Goal: Information Seeking & Learning: Get advice/opinions

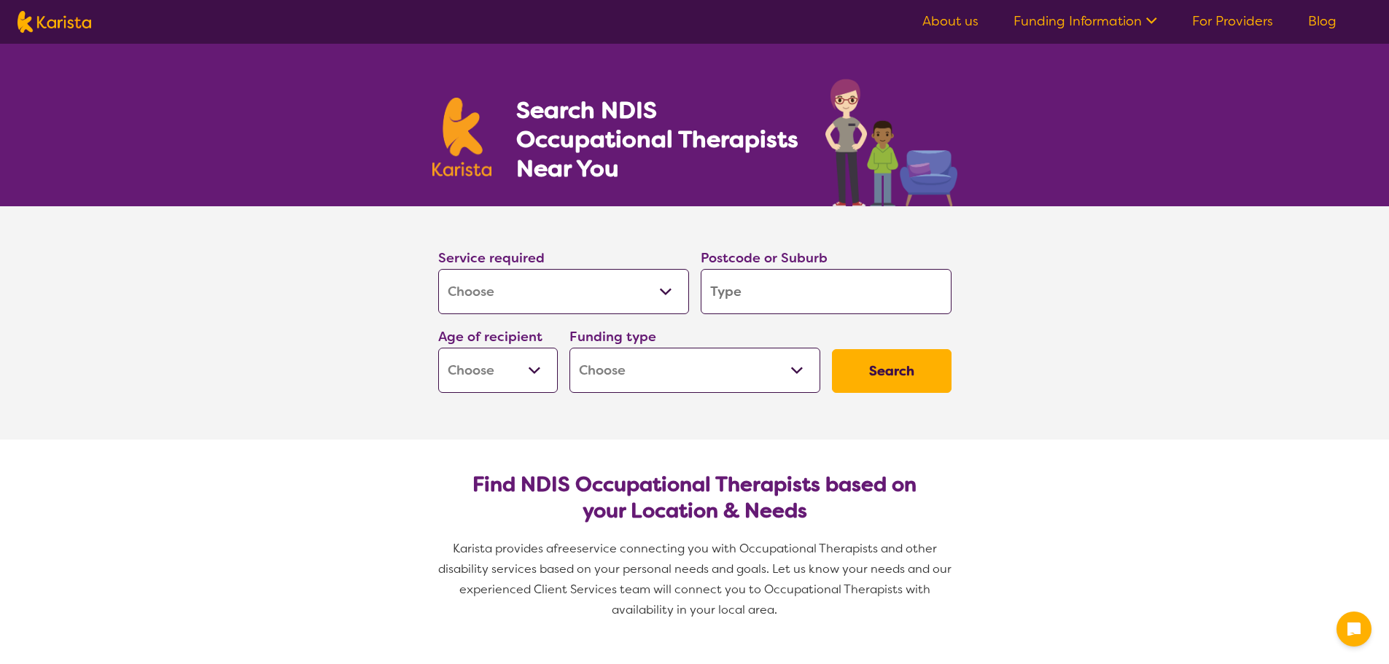
select select "[MEDICAL_DATA]"
click at [750, 289] on input "search" at bounding box center [826, 291] width 251 height 45
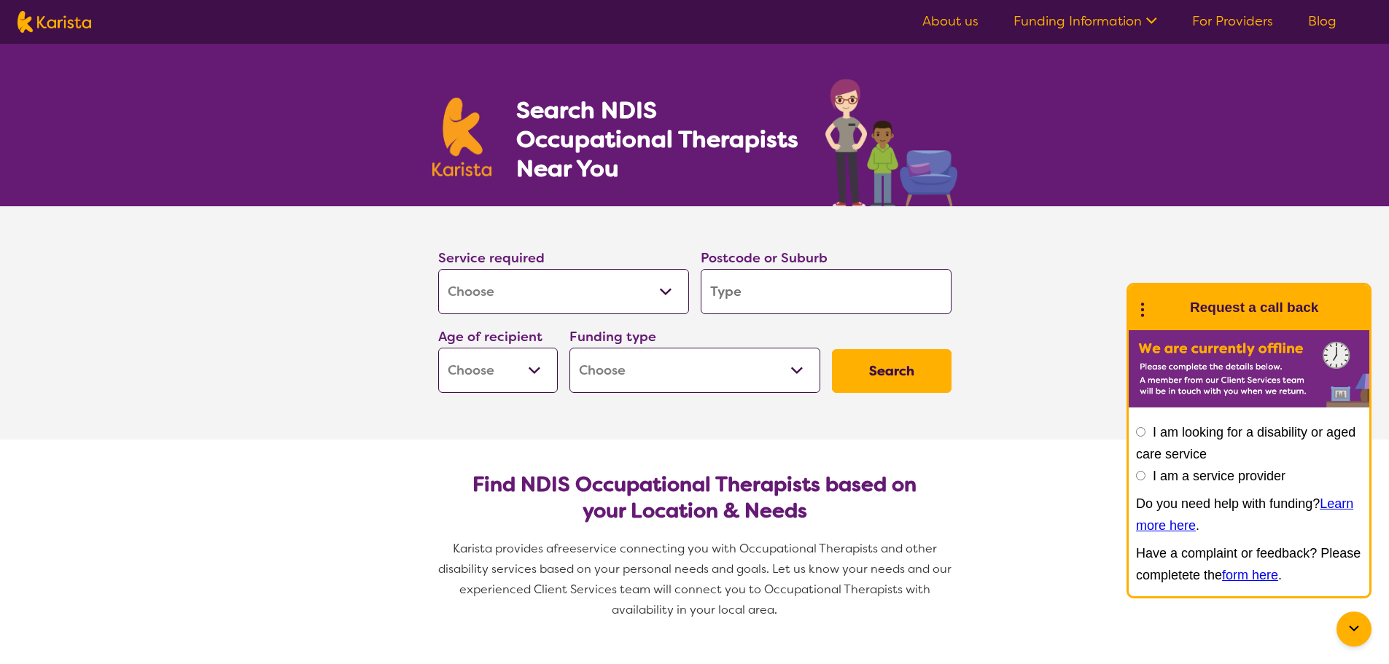
type input "3"
type input "36"
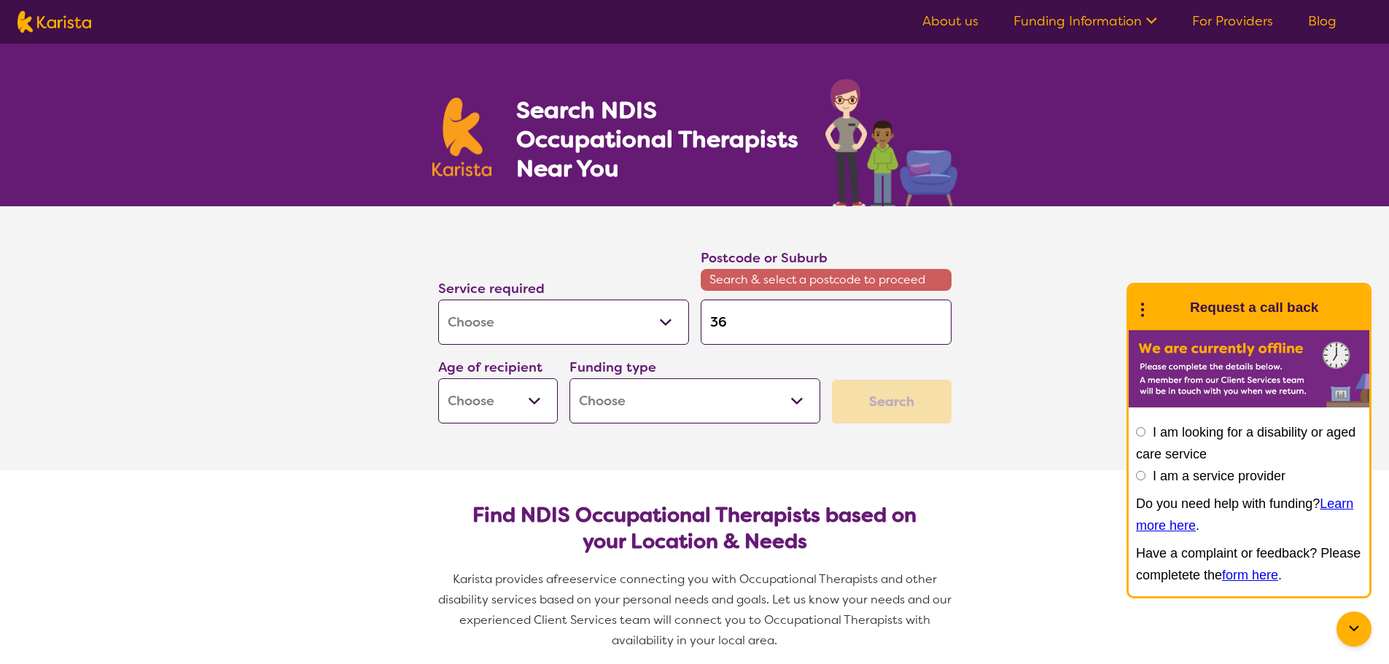
type input "363"
type input "3630"
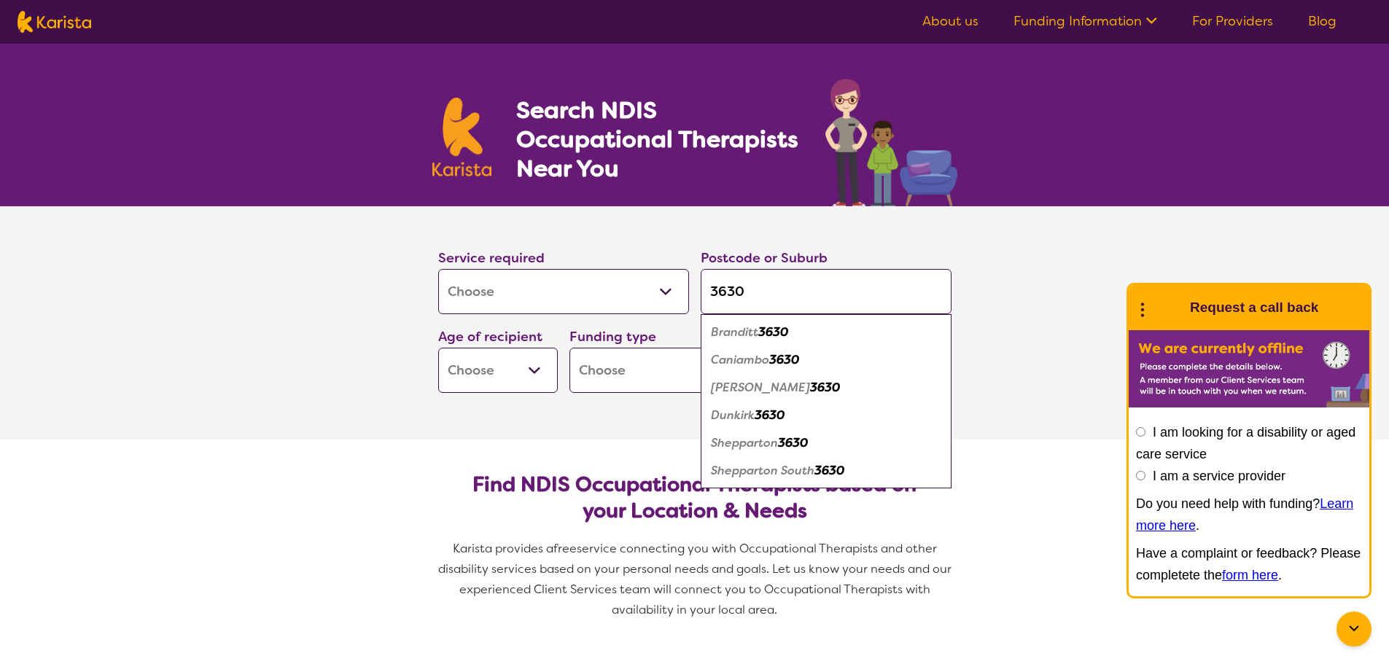
type input "3630"
click at [777, 438] on em "Shepparton" at bounding box center [744, 442] width 67 height 15
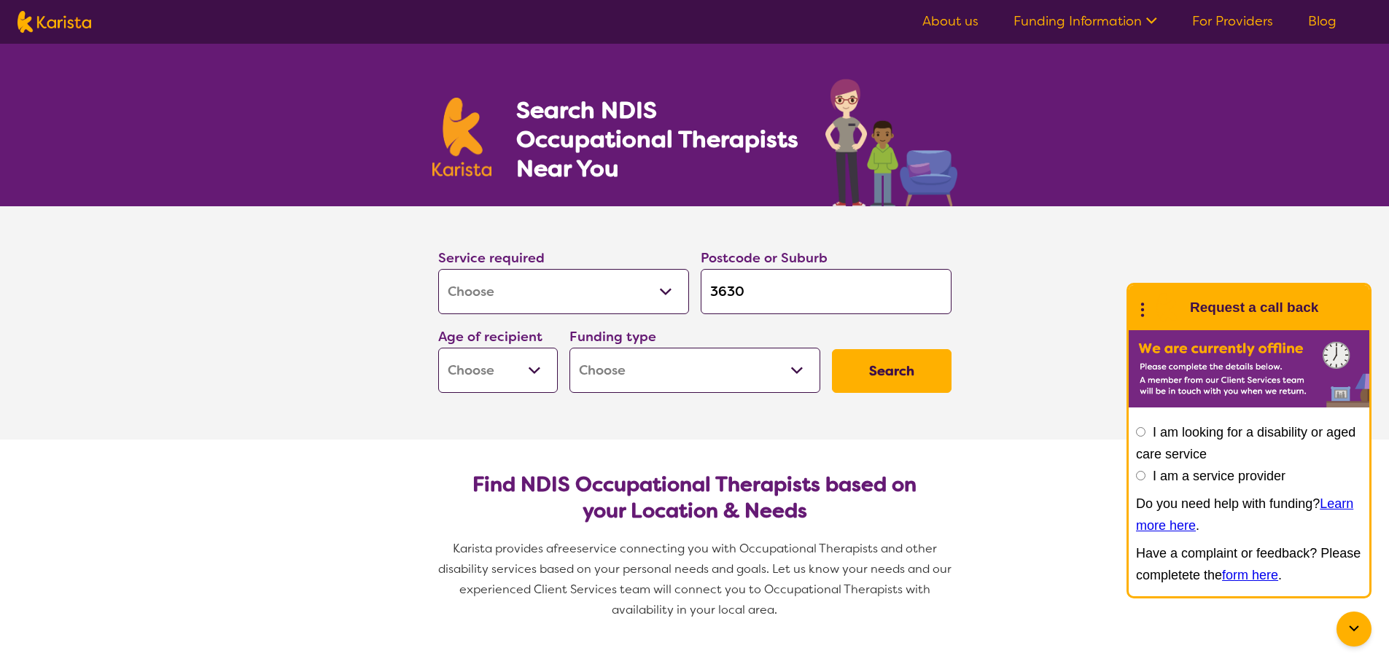
click at [493, 368] on select "Early Childhood - 0 to 9 Child - 10 to 11 Adolescent - 12 to 17 Adult - 18 to 6…" at bounding box center [498, 370] width 120 height 45
select select "AD"
click at [438, 348] on select "Early Childhood - 0 to 9 Child - 10 to 11 Adolescent - 12 to 17 Adult - 18 to 6…" at bounding box center [498, 370] width 120 height 45
select select "AD"
click at [634, 377] on select "Home Care Package (HCP) National Disability Insurance Scheme (NDIS) I don't know" at bounding box center [695, 370] width 251 height 45
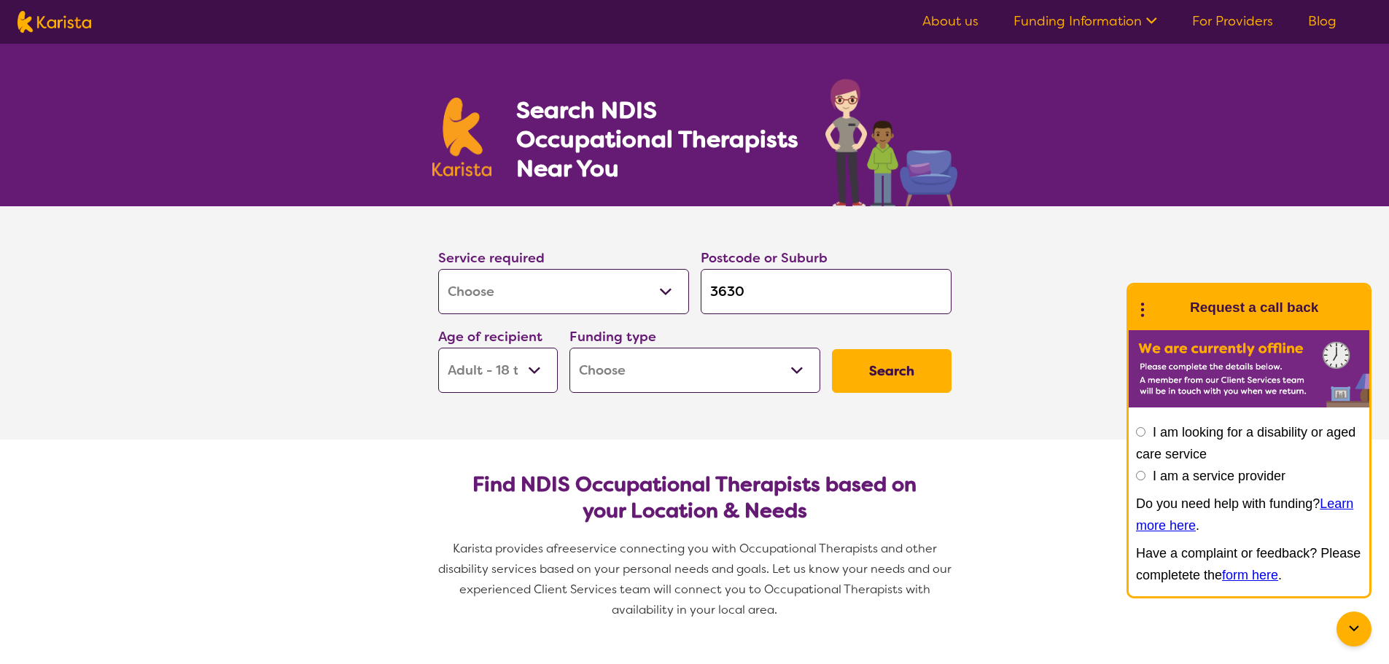
select select "NDIS"
click at [570, 348] on select "Home Care Package (HCP) National Disability Insurance Scheme (NDIS) I don't know" at bounding box center [695, 370] width 251 height 45
select select "NDIS"
click at [853, 363] on button "Search" at bounding box center [892, 371] width 120 height 44
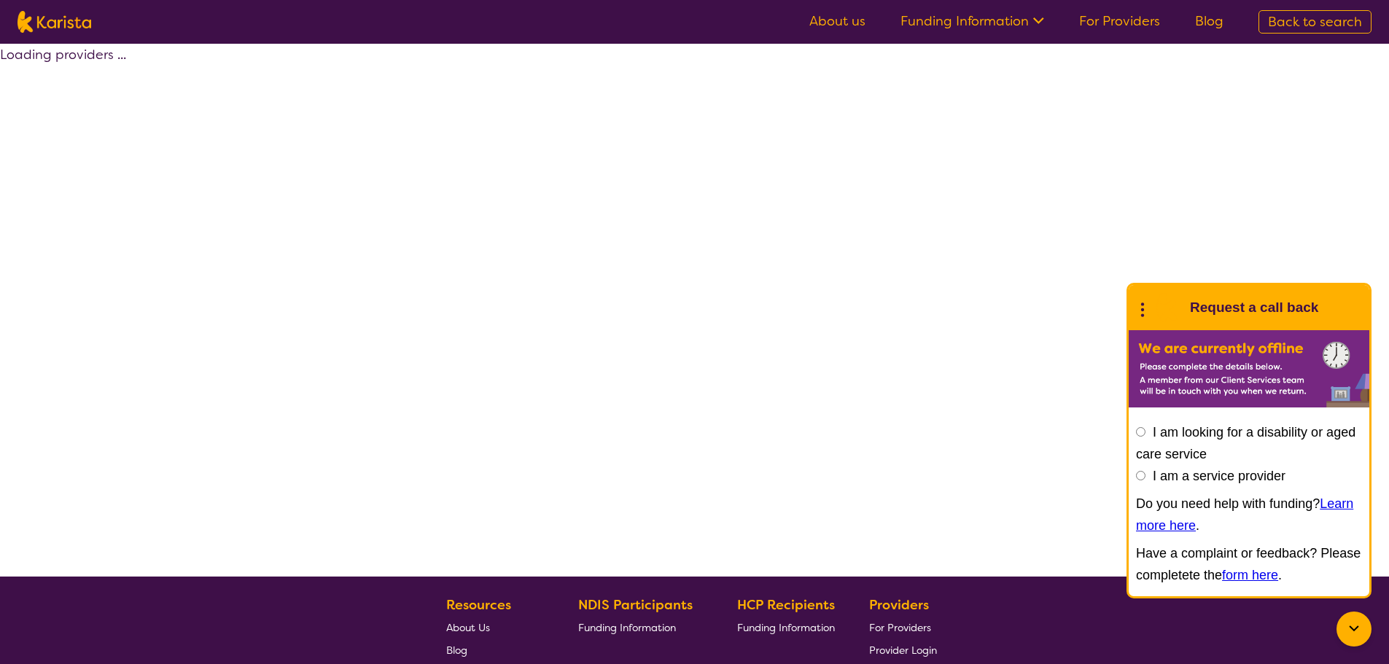
select select "by_score"
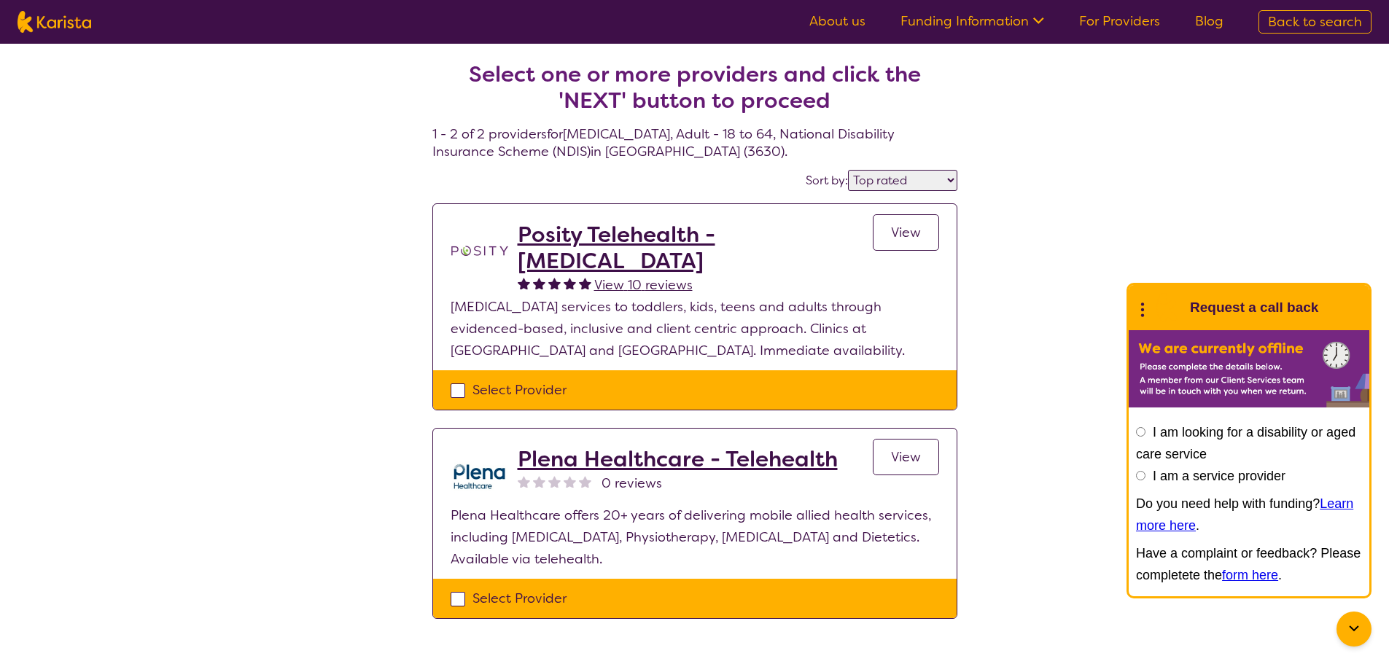
click at [896, 230] on span "View" at bounding box center [906, 233] width 30 height 18
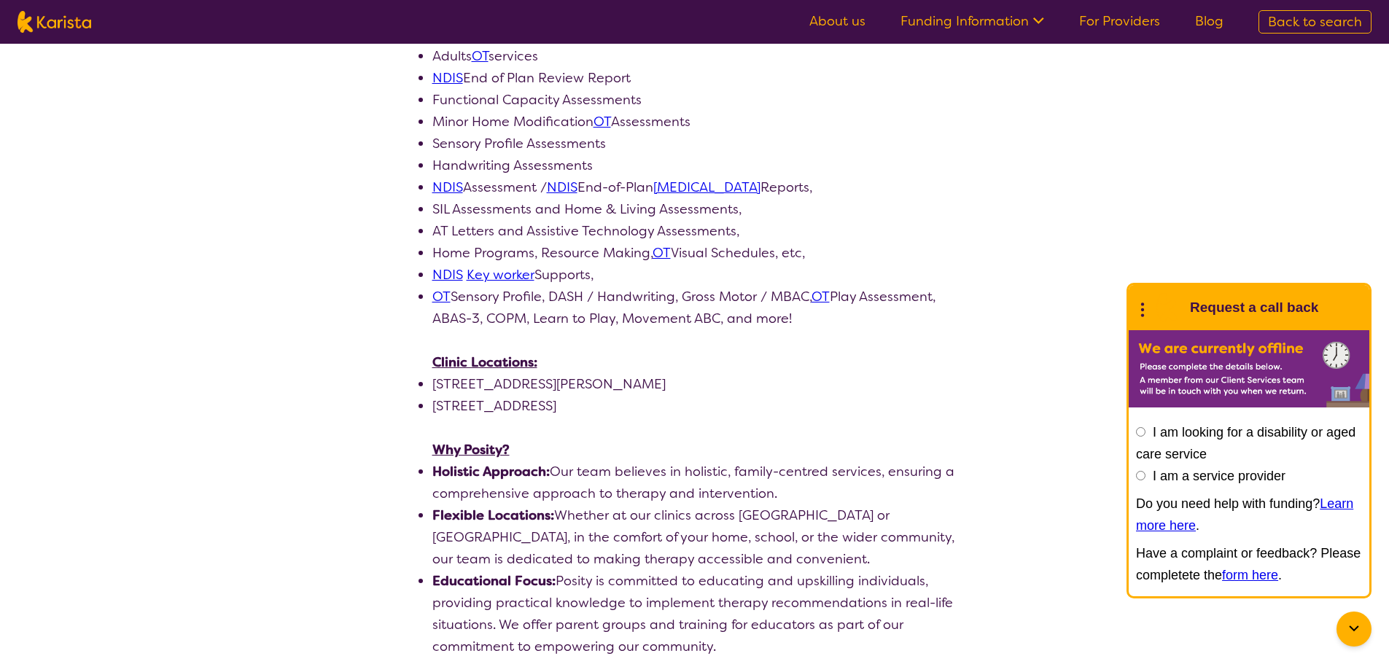
scroll to position [656, 0]
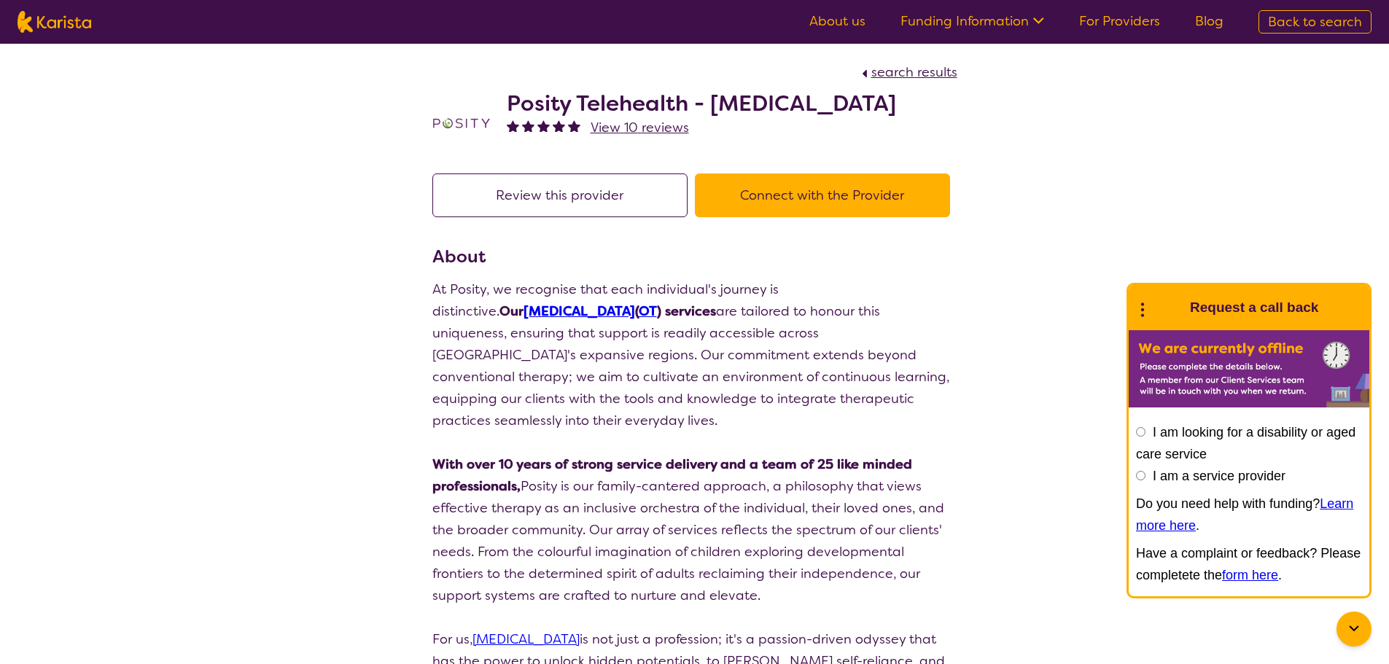
select select "by_score"
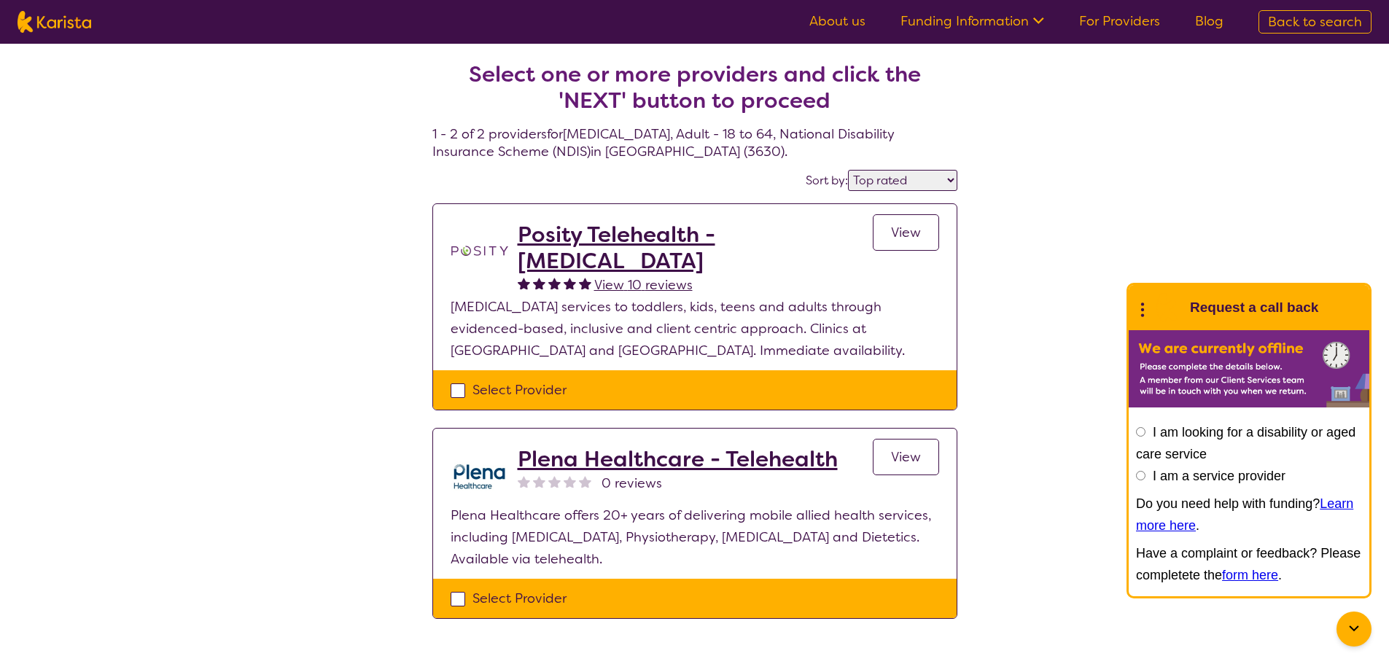
click at [911, 449] on span "View" at bounding box center [906, 458] width 30 height 18
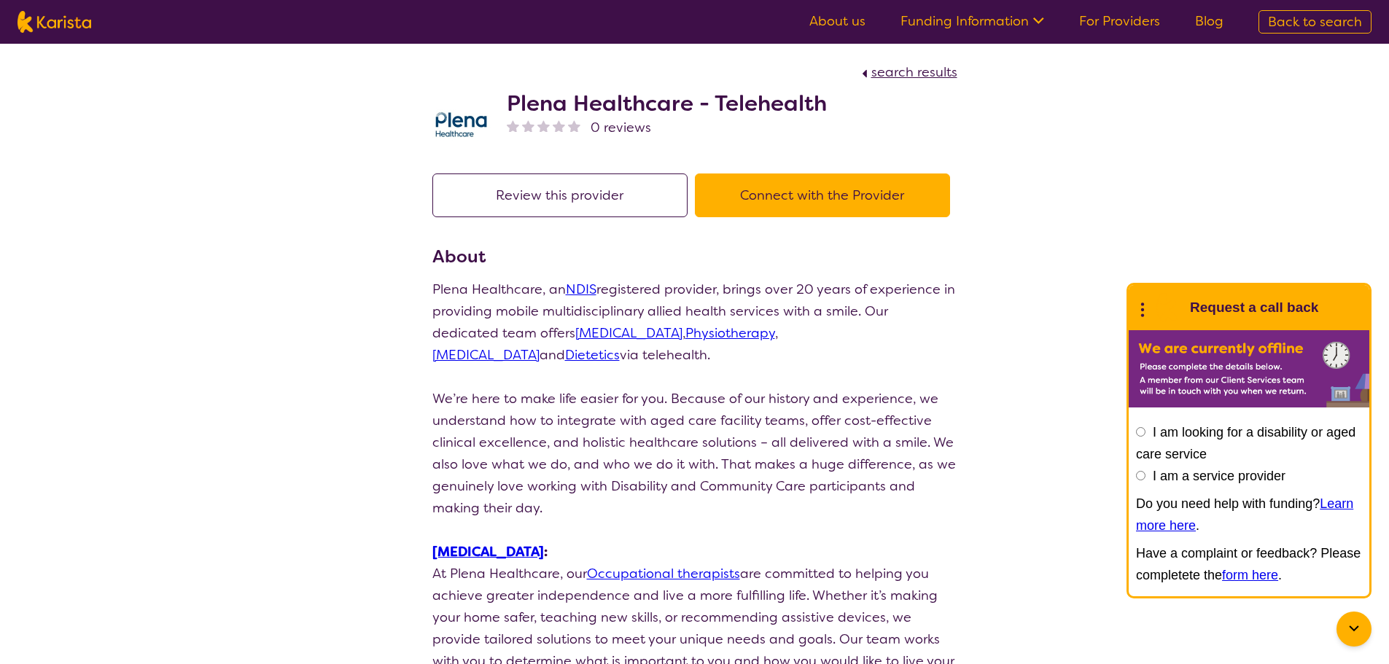
click at [618, 200] on button "Review this provider" at bounding box center [559, 196] width 255 height 44
click at [790, 192] on button "Connect with the Provider" at bounding box center [822, 196] width 255 height 44
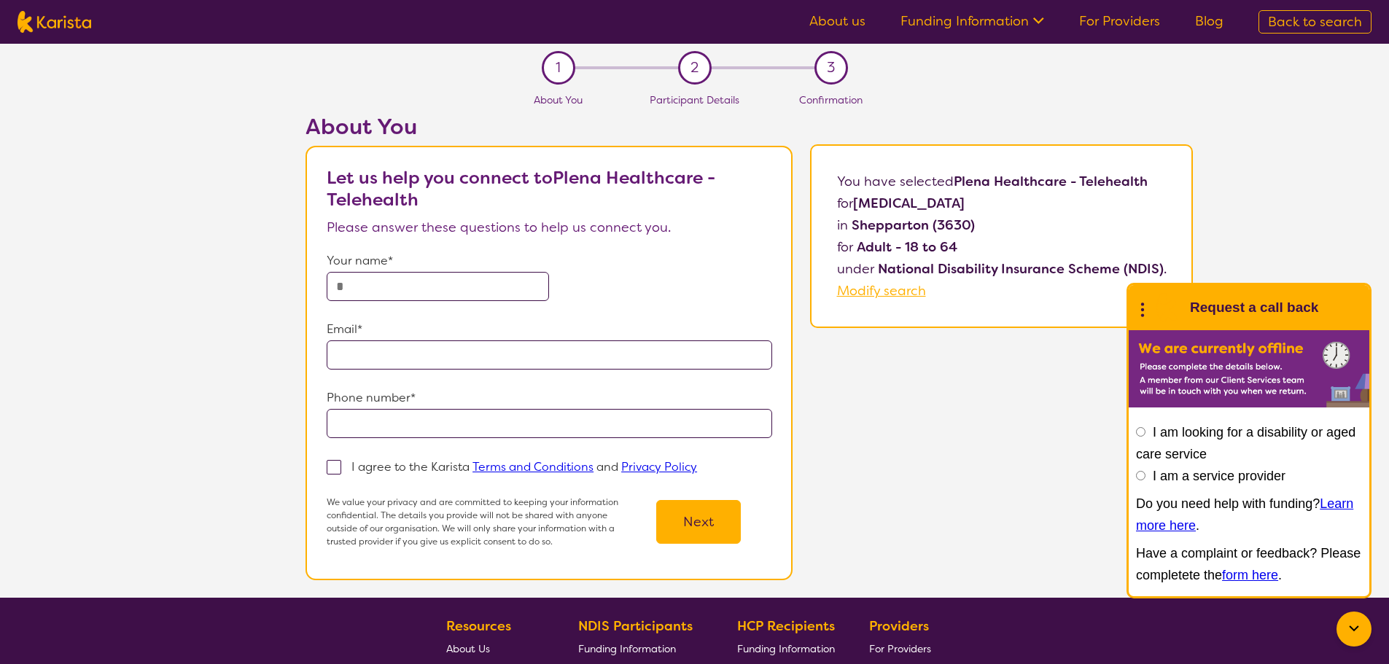
click at [413, 279] on input "text" at bounding box center [438, 286] width 222 height 29
type input "**********"
click at [389, 356] on input "email" at bounding box center [550, 355] width 446 height 29
type input "**********"
click at [390, 423] on input "tel" at bounding box center [550, 423] width 446 height 29
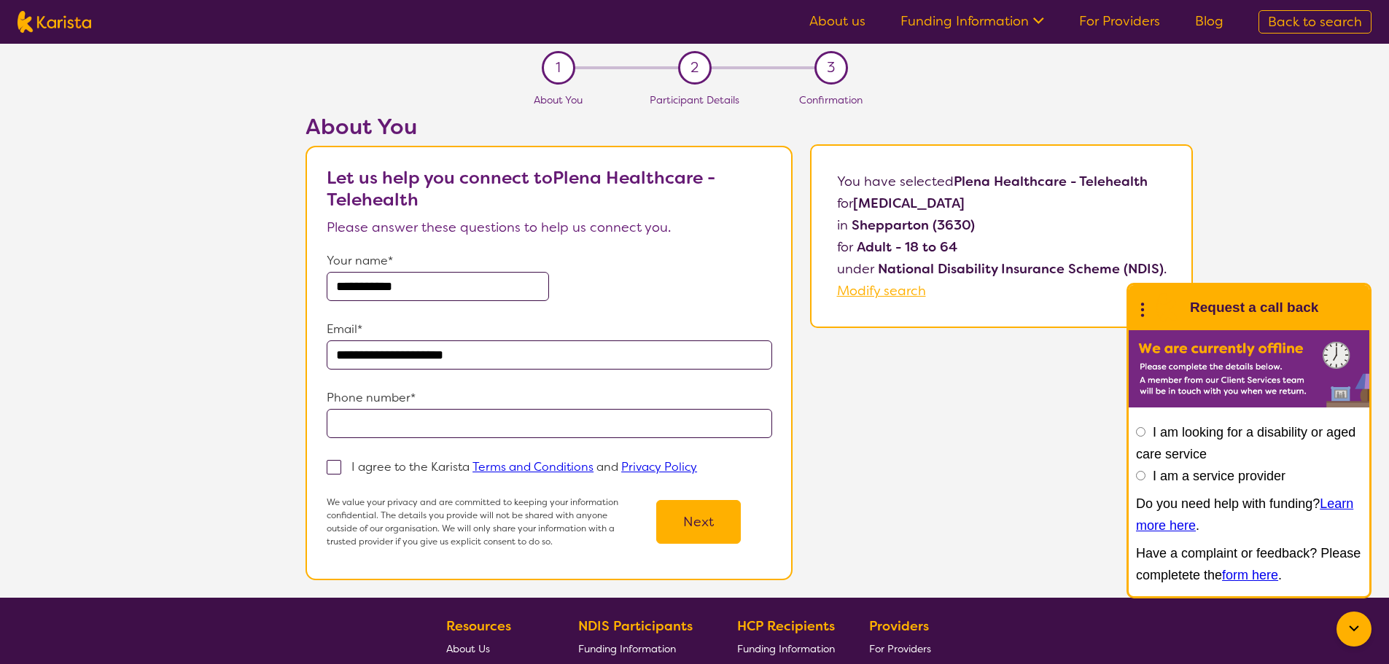
click at [875, 294] on span "Modify search" at bounding box center [881, 291] width 89 height 18
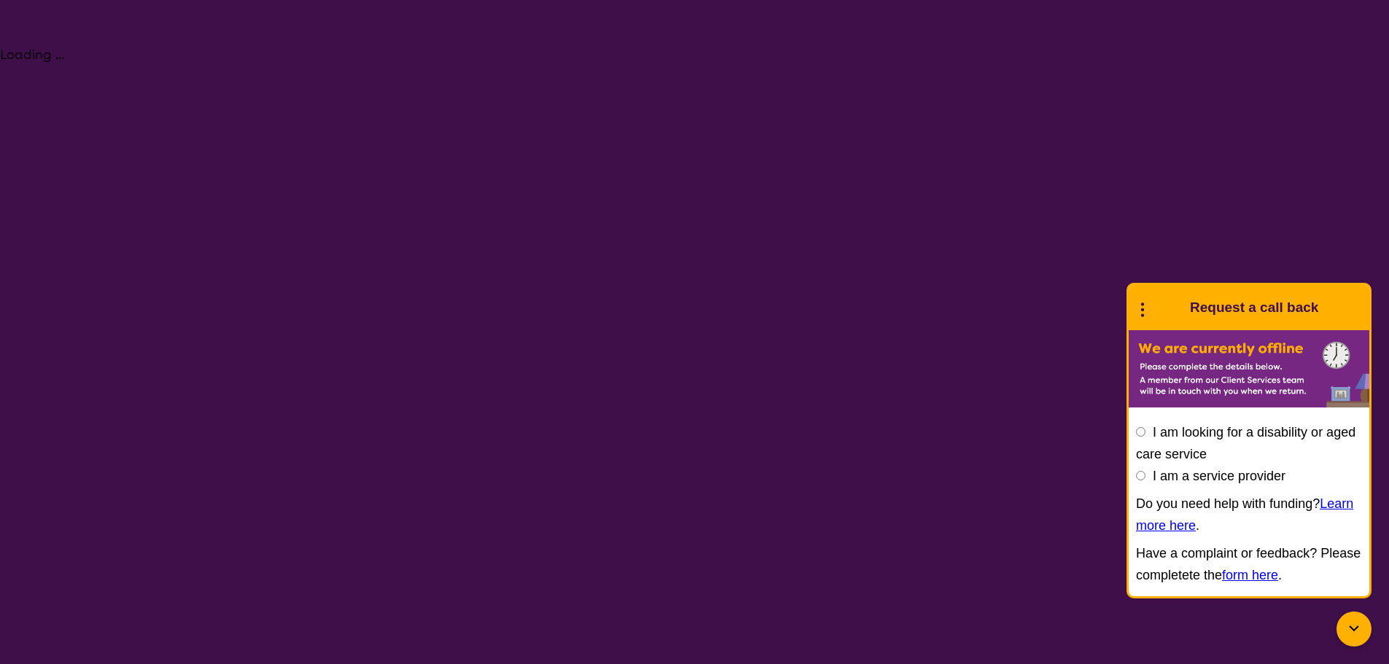
select select "[MEDICAL_DATA]"
select select "AD"
select select "NDIS"
select select "[MEDICAL_DATA]"
select select "AD"
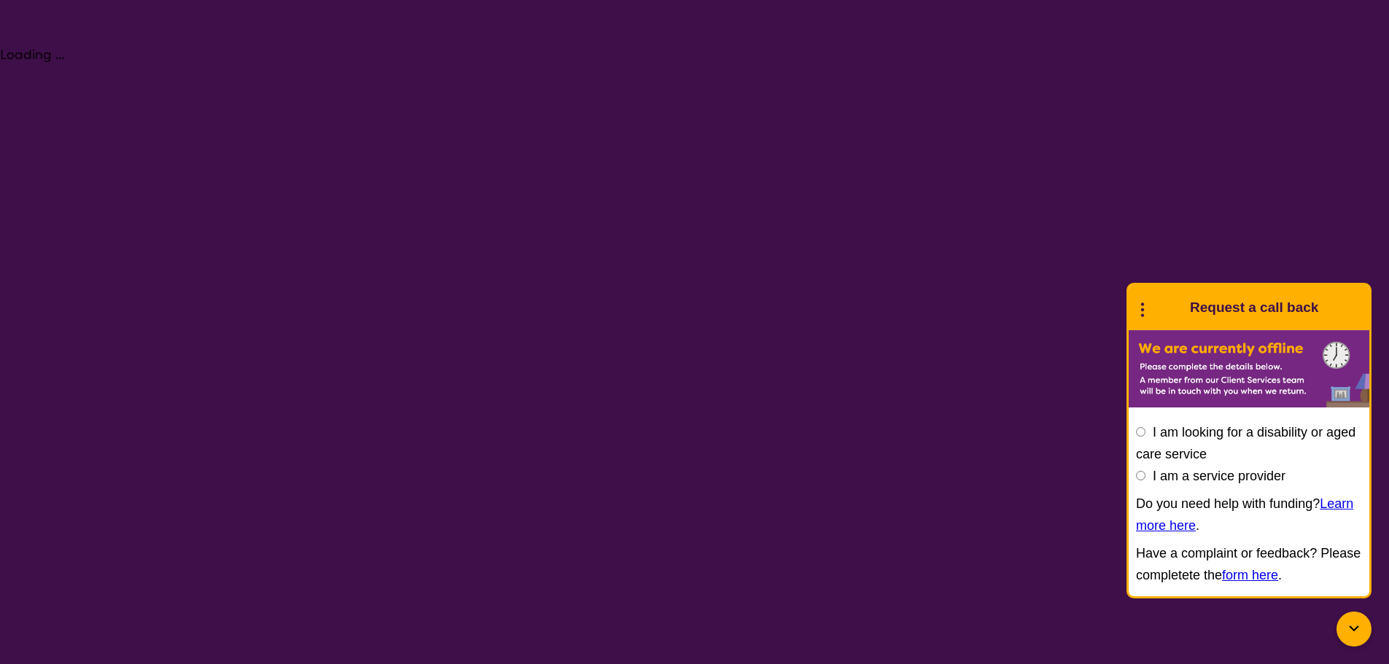
select select "NDIS"
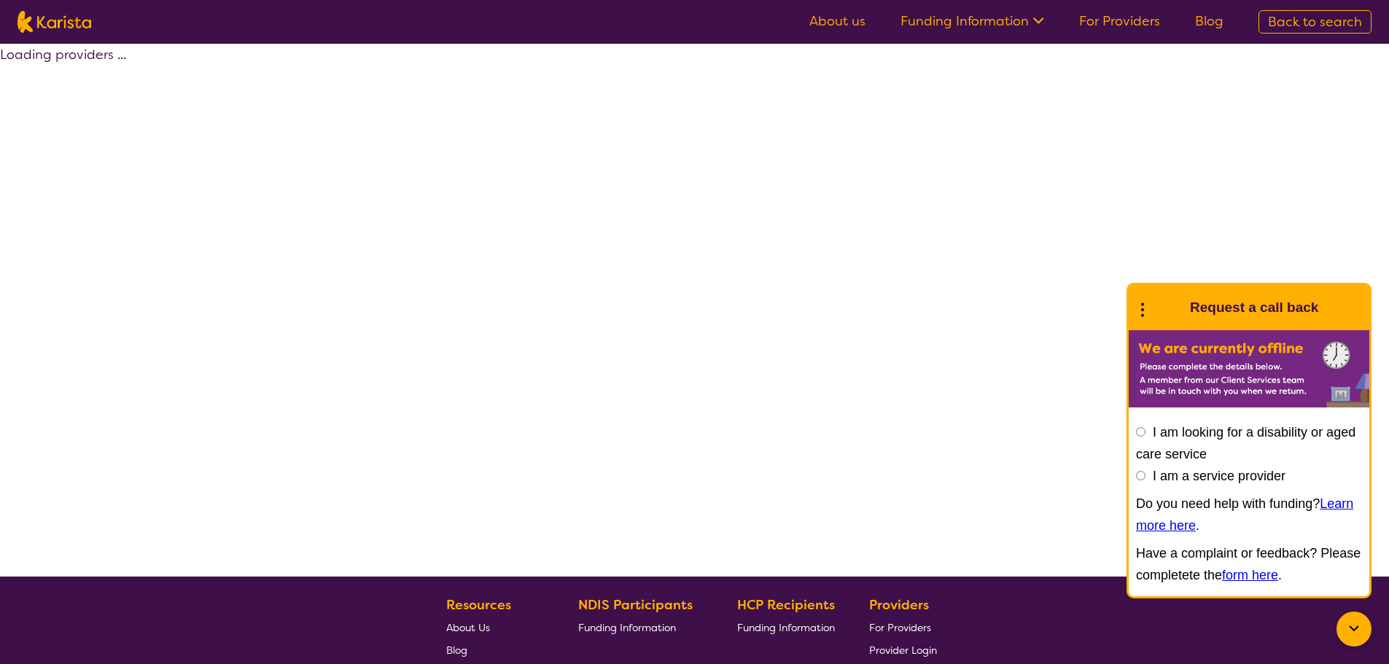
select select "by_score"
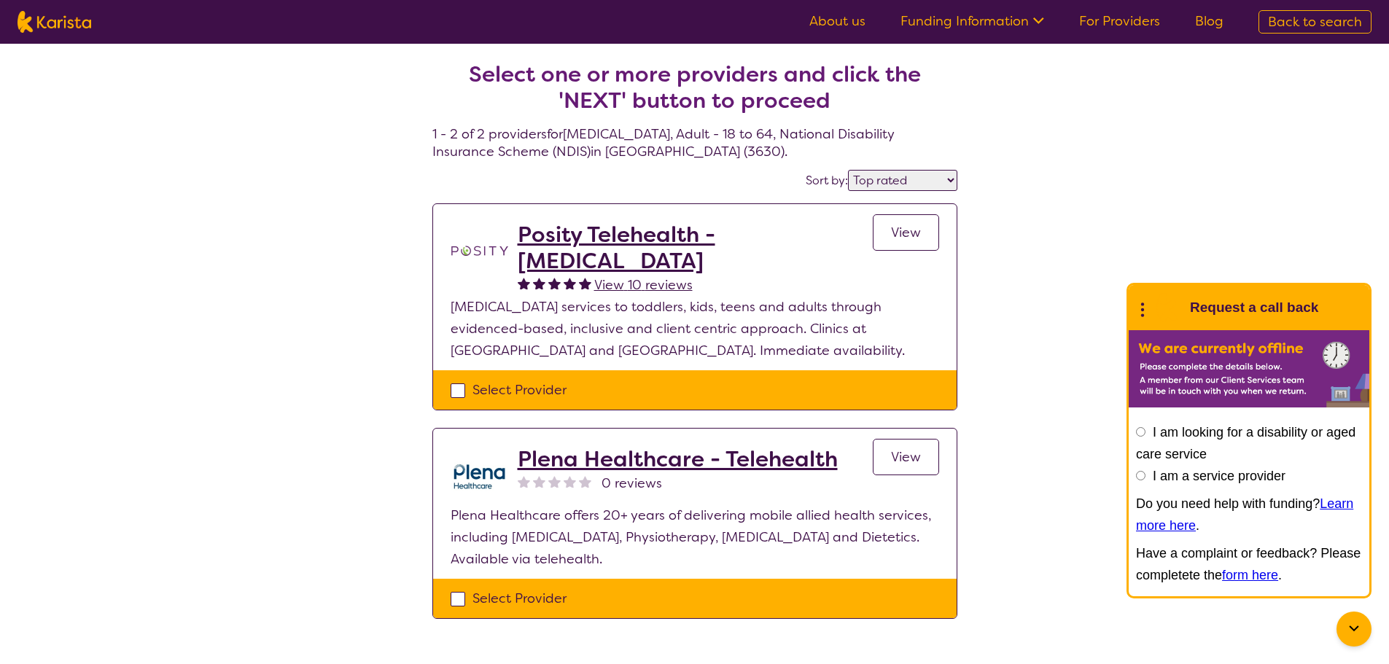
select select "[MEDICAL_DATA]"
select select "AD"
select select "NDIS"
select select "[MEDICAL_DATA]"
select select "AD"
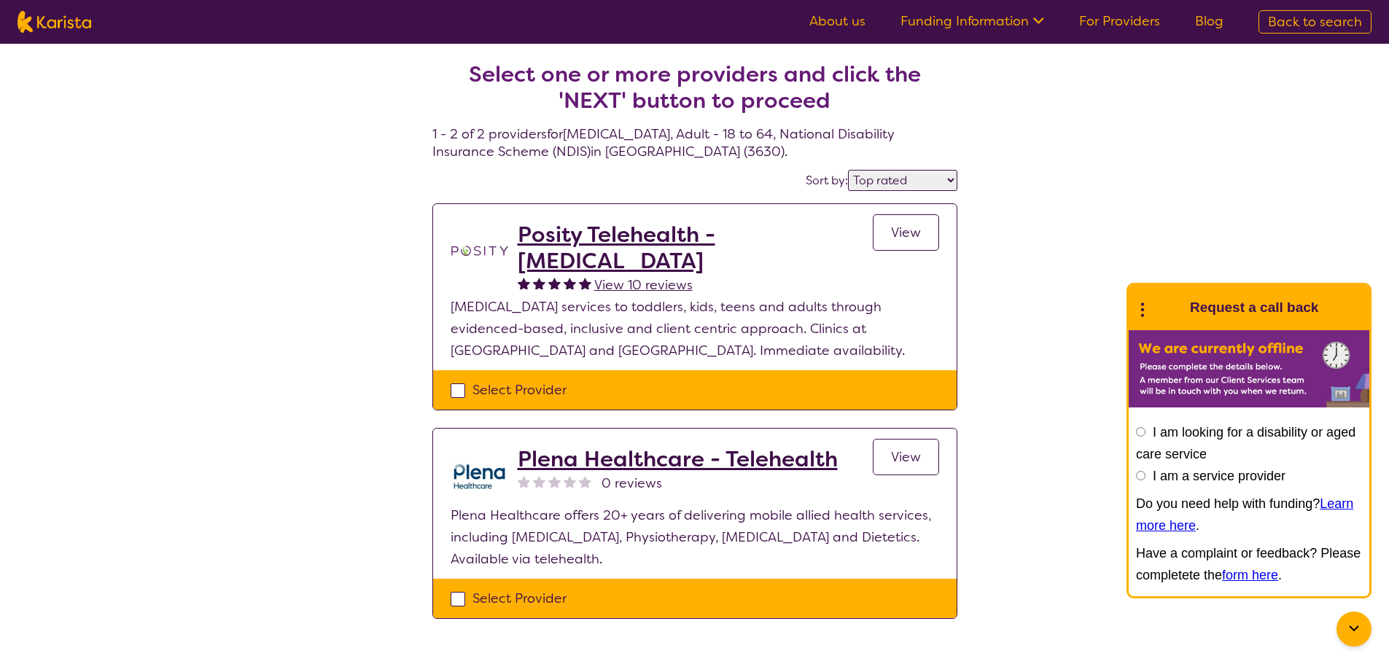
select select "NDIS"
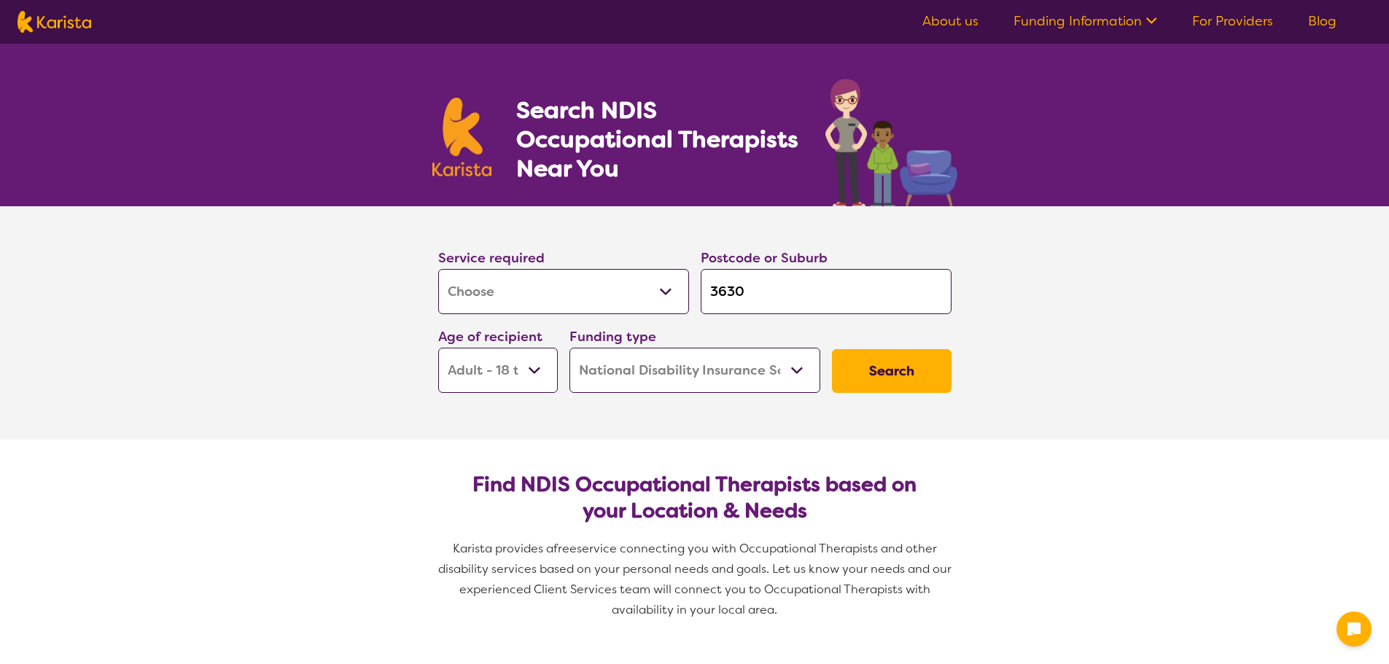
select select "[MEDICAL_DATA]"
select select "AD"
select select "NDIS"
select select "[MEDICAL_DATA]"
select select "AD"
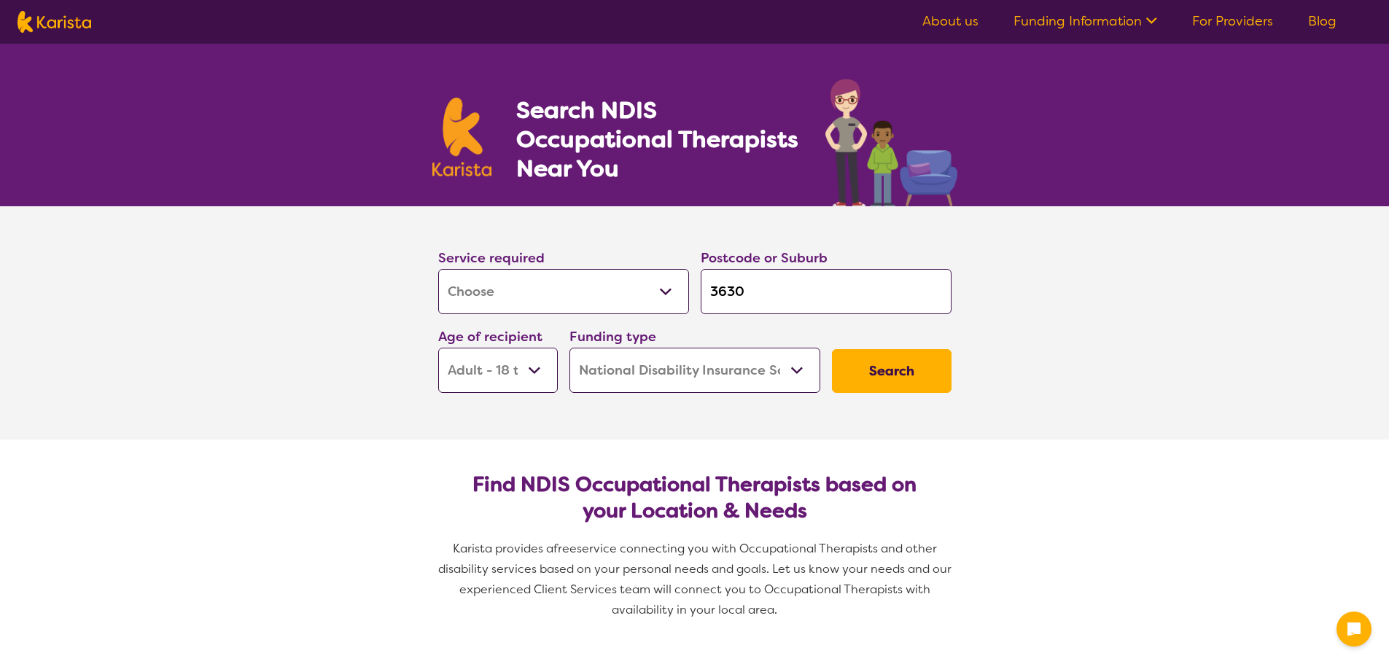
select select "NDIS"
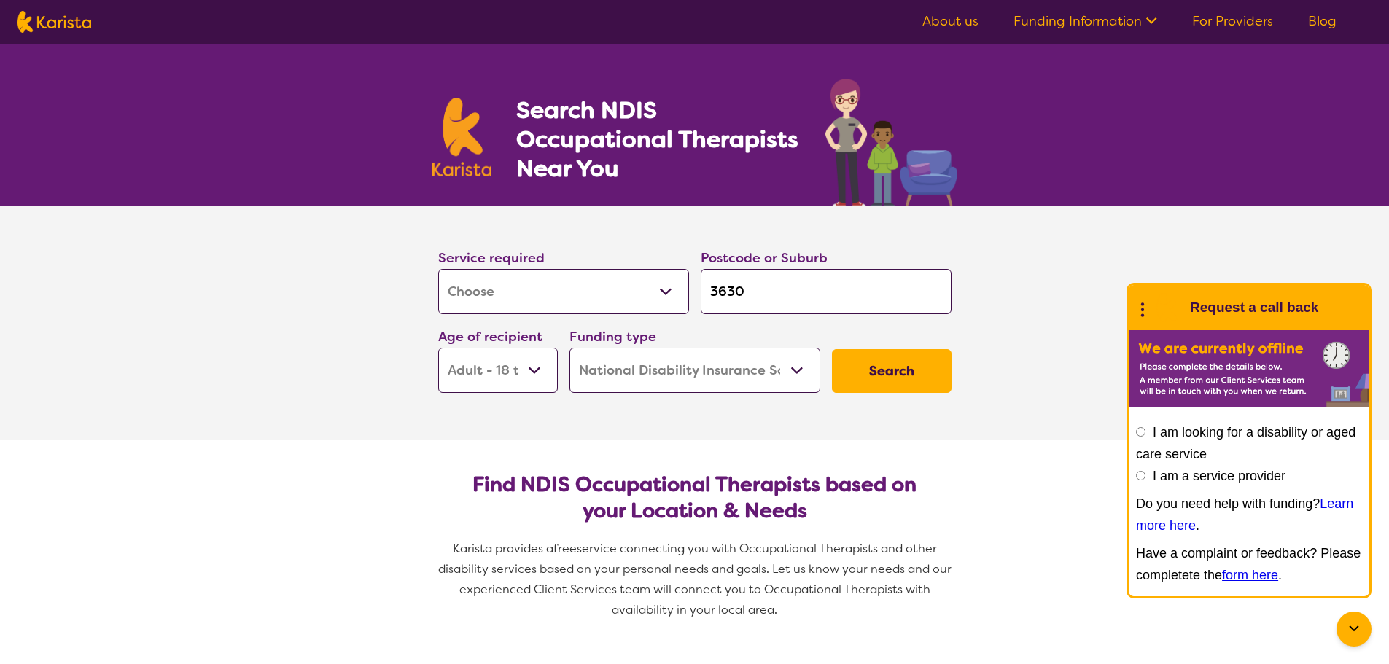
click at [854, 368] on button "Search" at bounding box center [892, 371] width 120 height 44
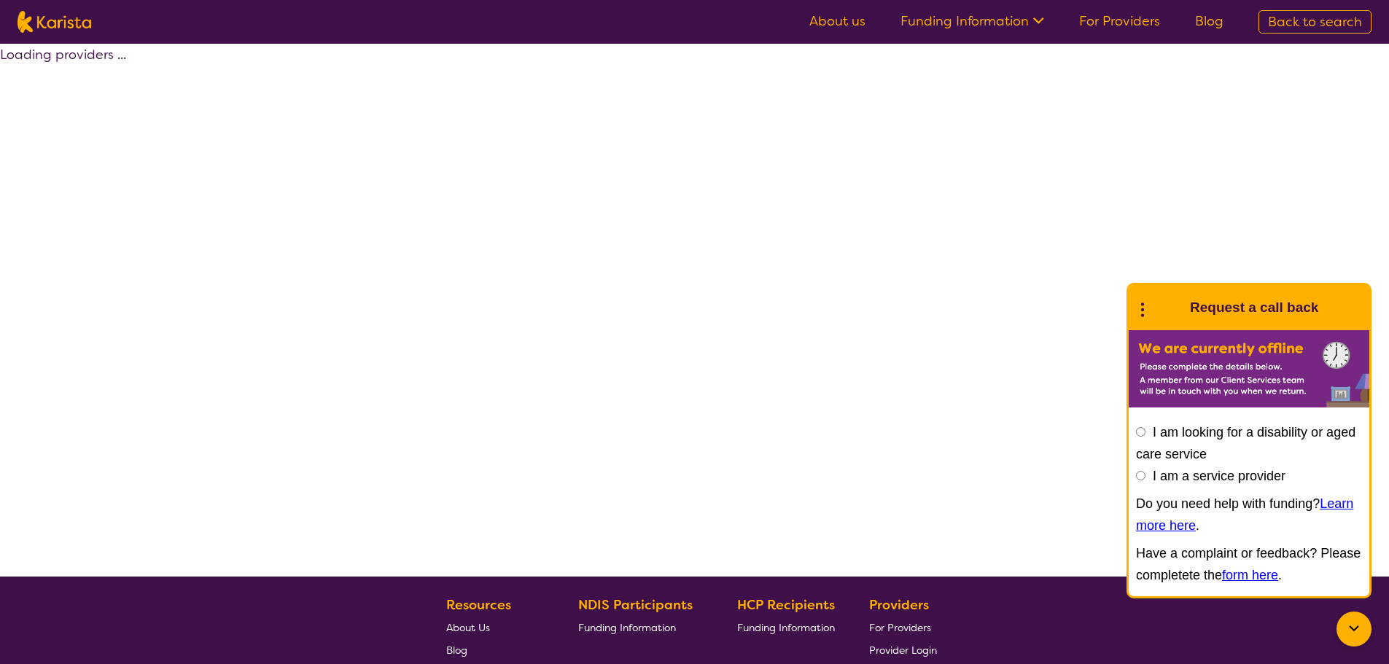
select select "by_score"
